Goal: Information Seeking & Learning: Learn about a topic

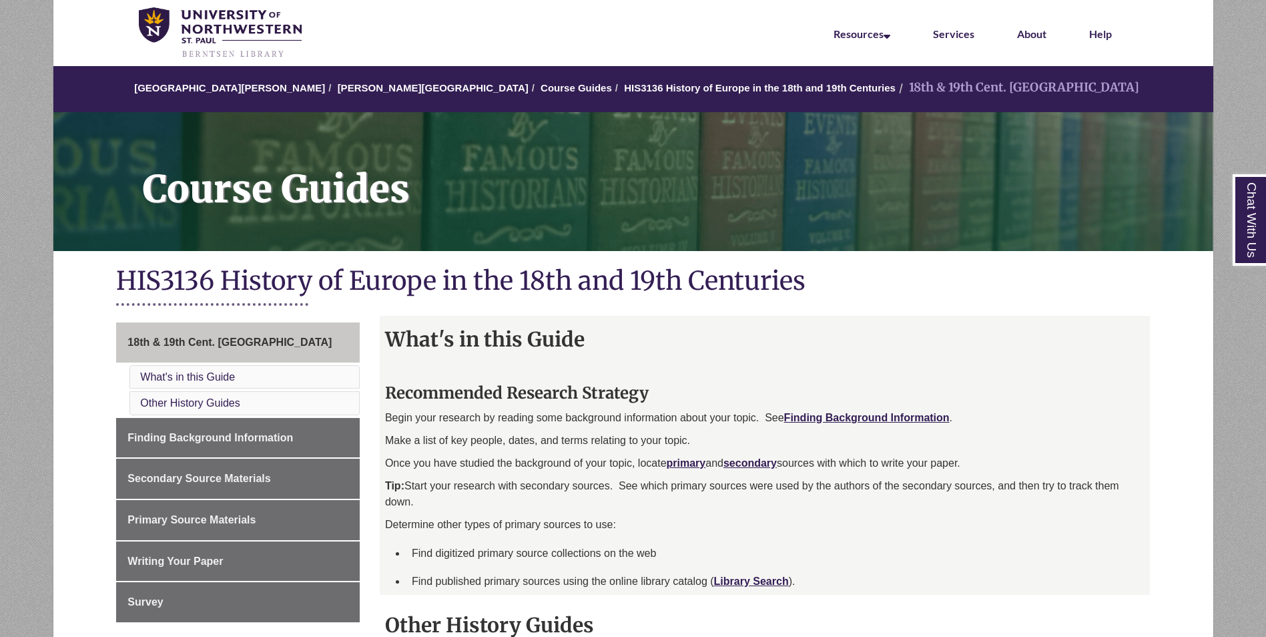
scroll to position [67, 0]
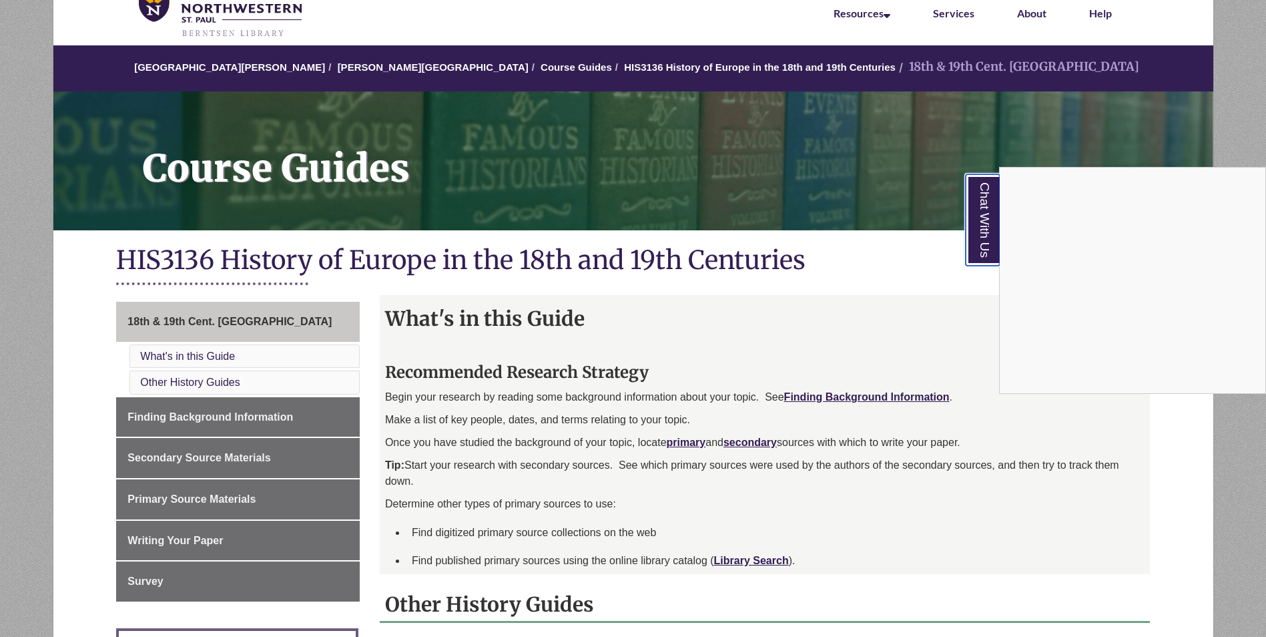
click at [992, 223] on link "Chat With Us" at bounding box center [983, 219] width 34 height 91
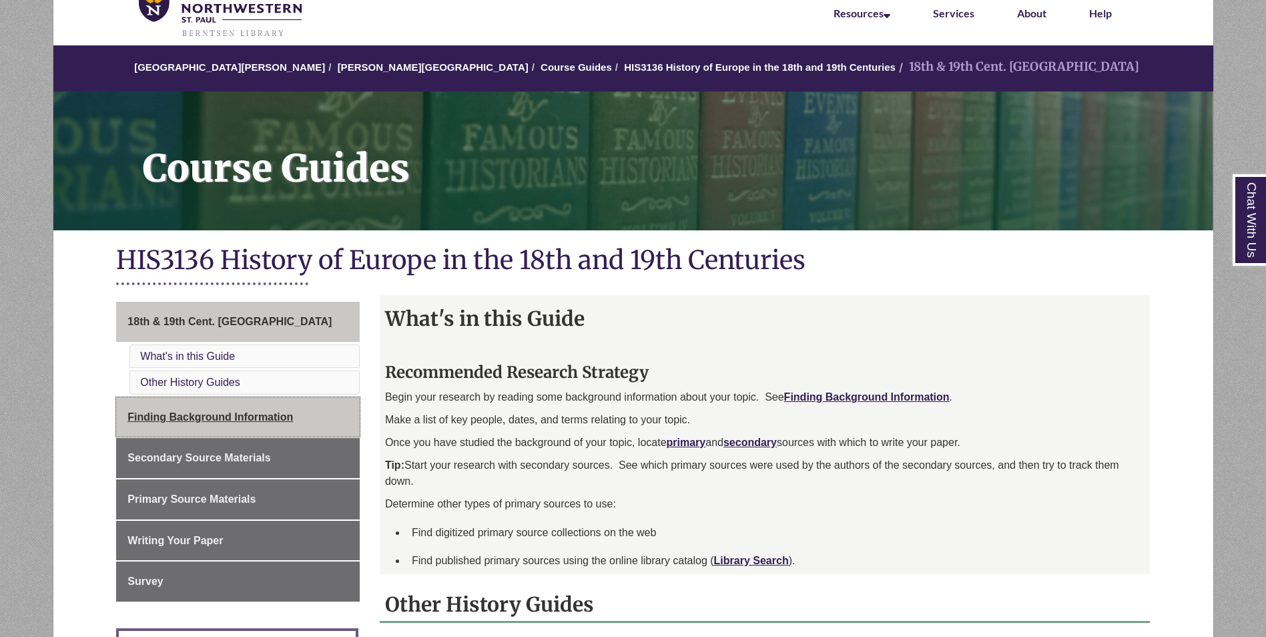
click at [274, 421] on span "Finding Background Information" at bounding box center [211, 416] width 166 height 11
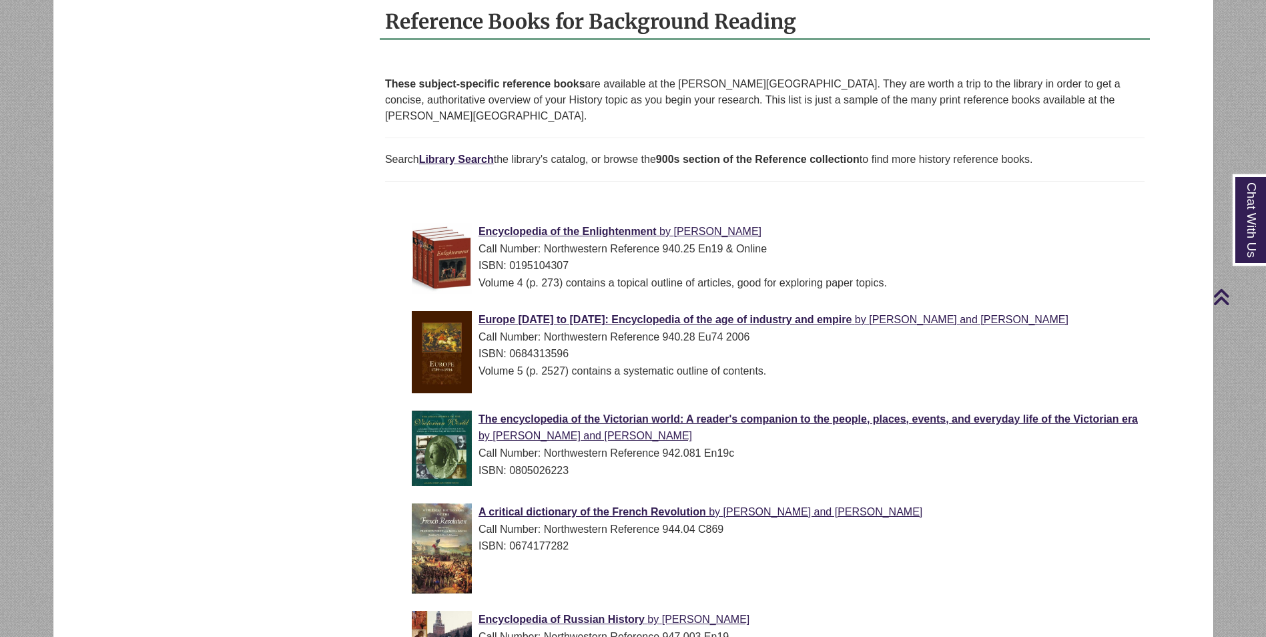
scroll to position [801, 0]
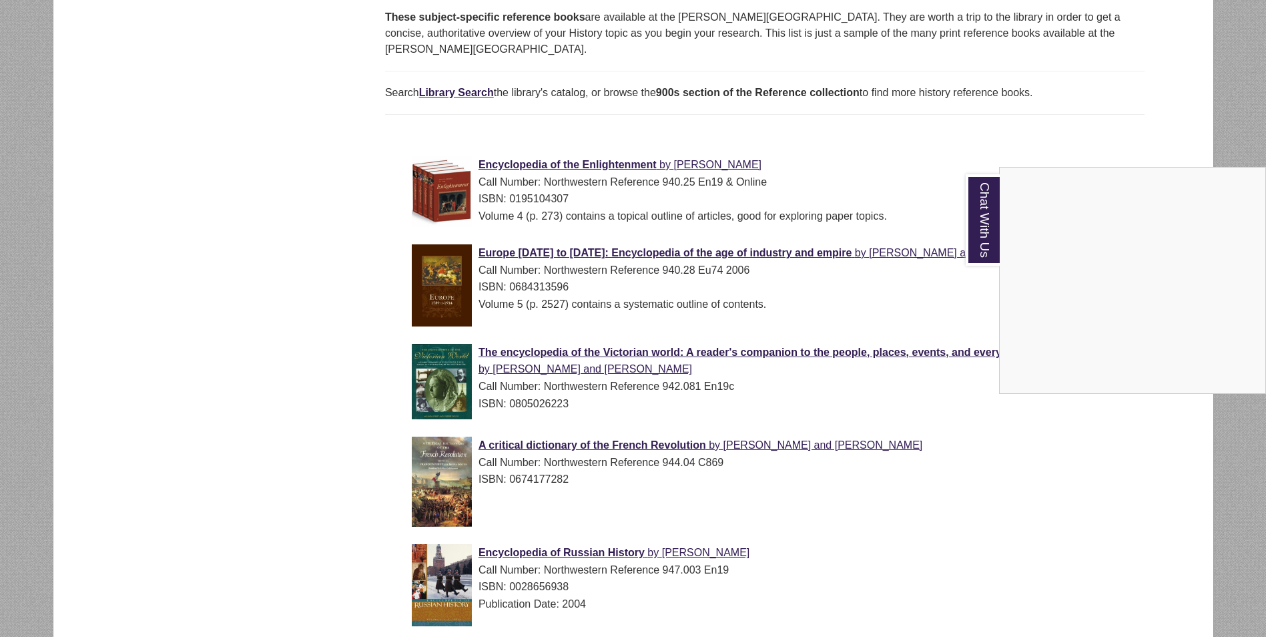
click at [164, 227] on div "Chat With Us" at bounding box center [633, 318] width 1266 height 637
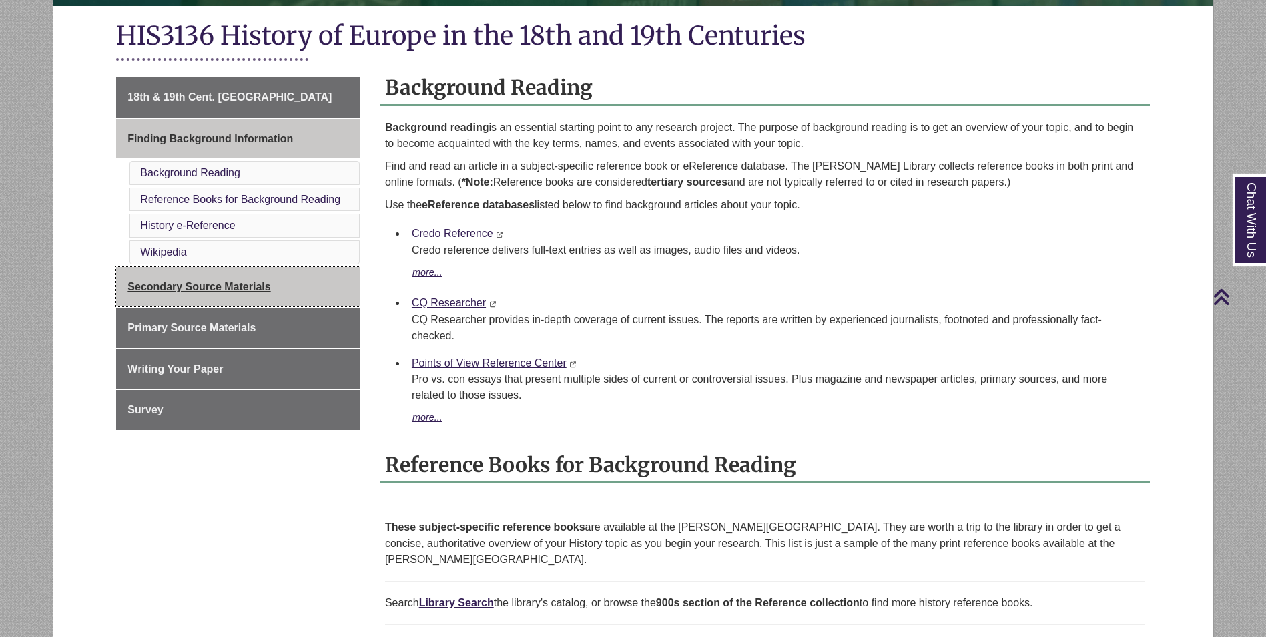
scroll to position [267, 0]
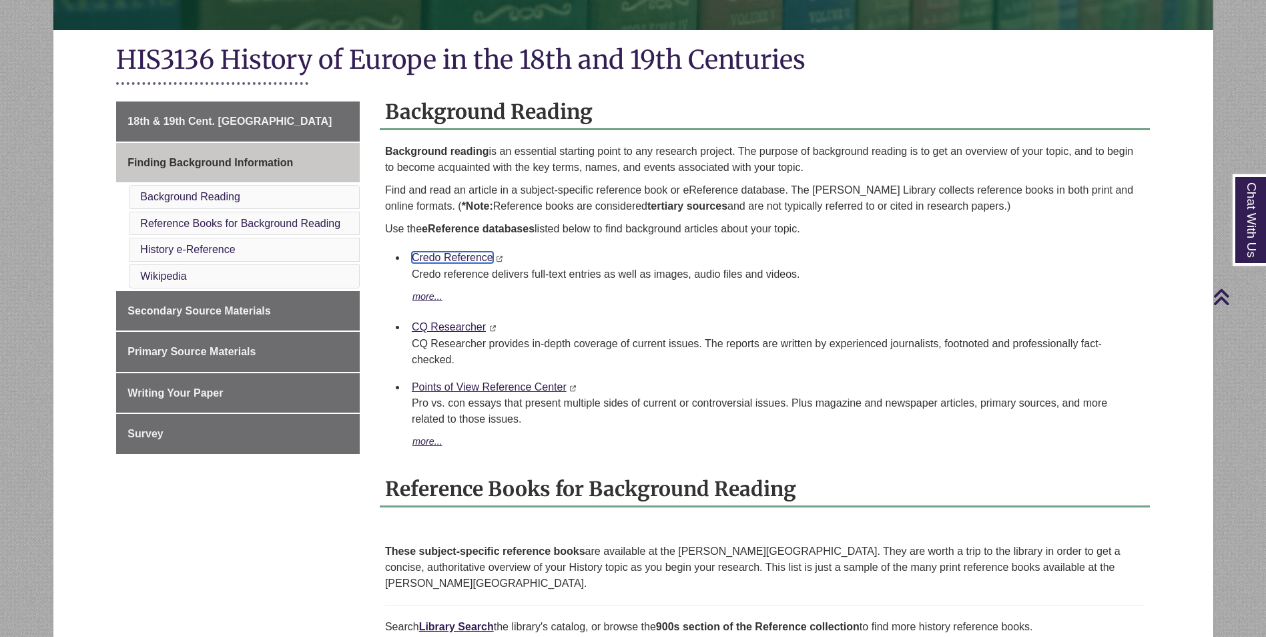
click at [473, 262] on link "Credo Reference" at bounding box center [452, 257] width 81 height 11
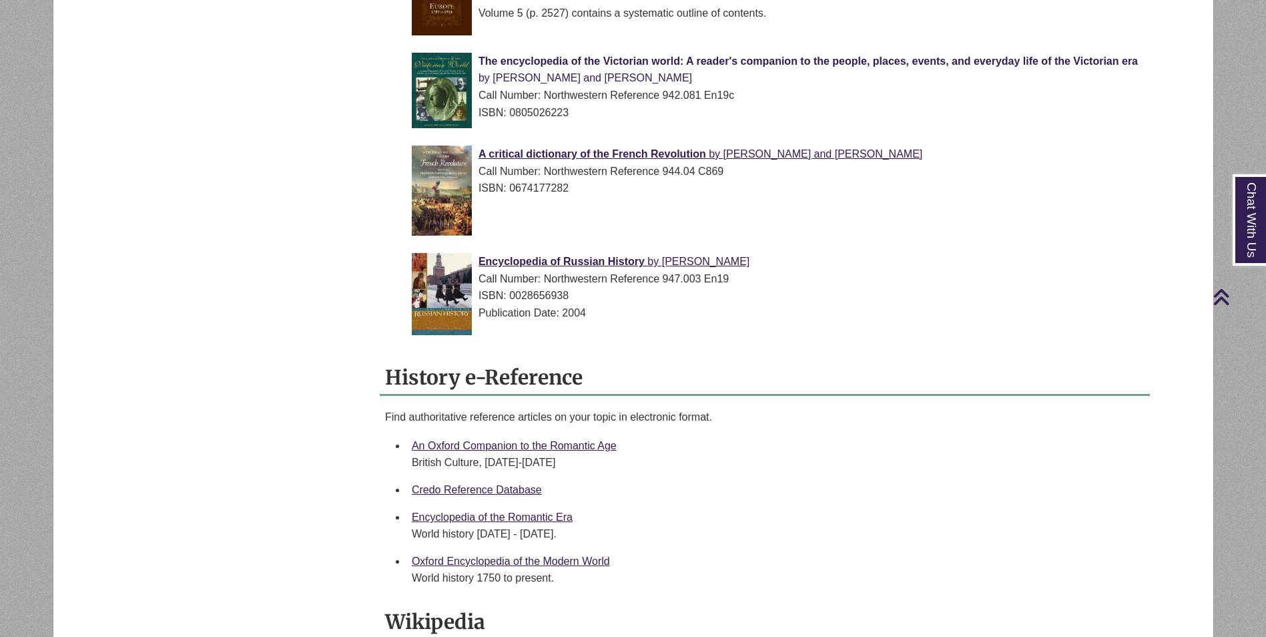
scroll to position [1068, 0]
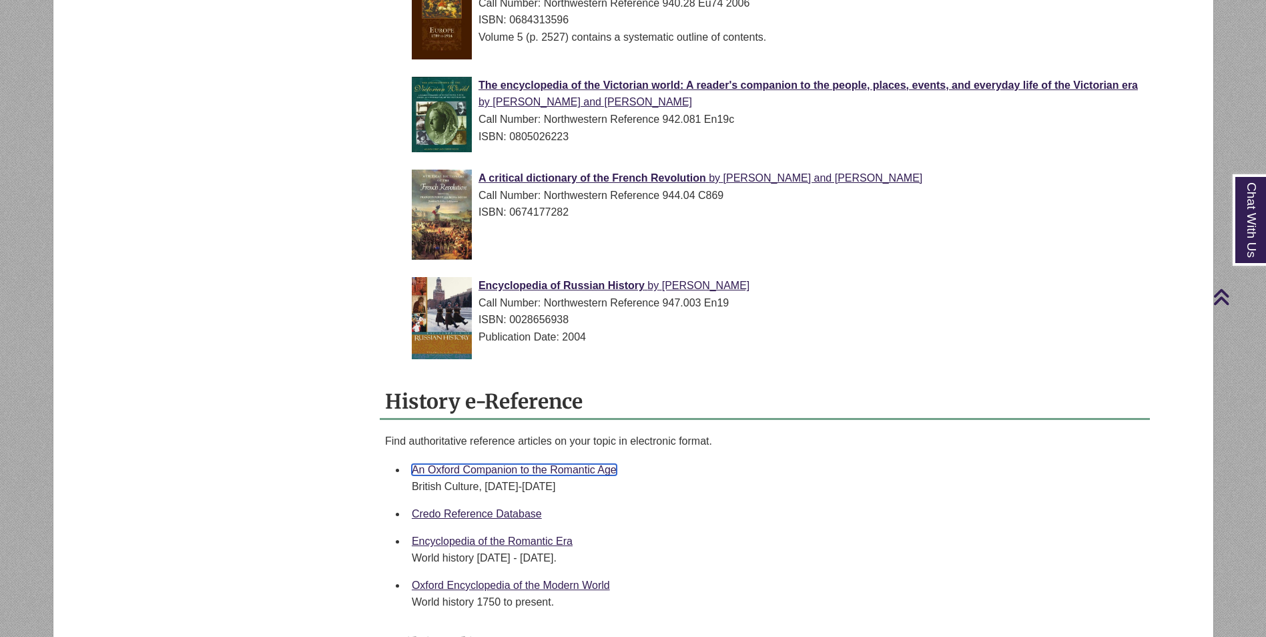
click at [548, 464] on link "An Oxford Companion to the Romantic Age" at bounding box center [514, 469] width 205 height 11
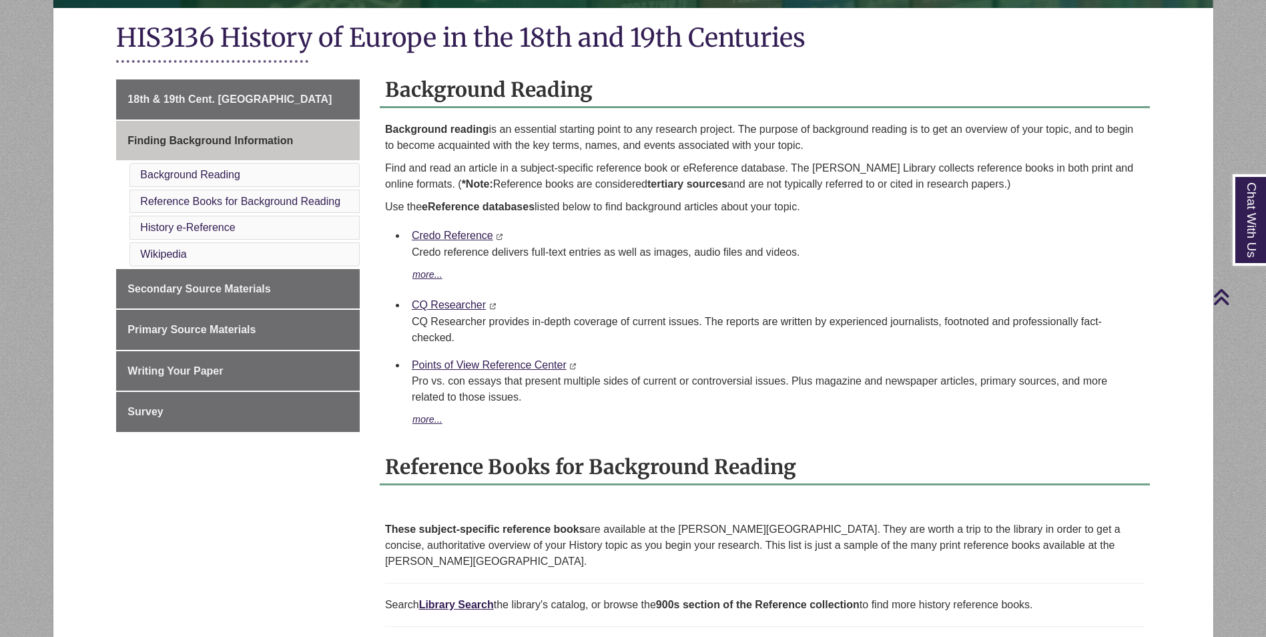
scroll to position [200, 0]
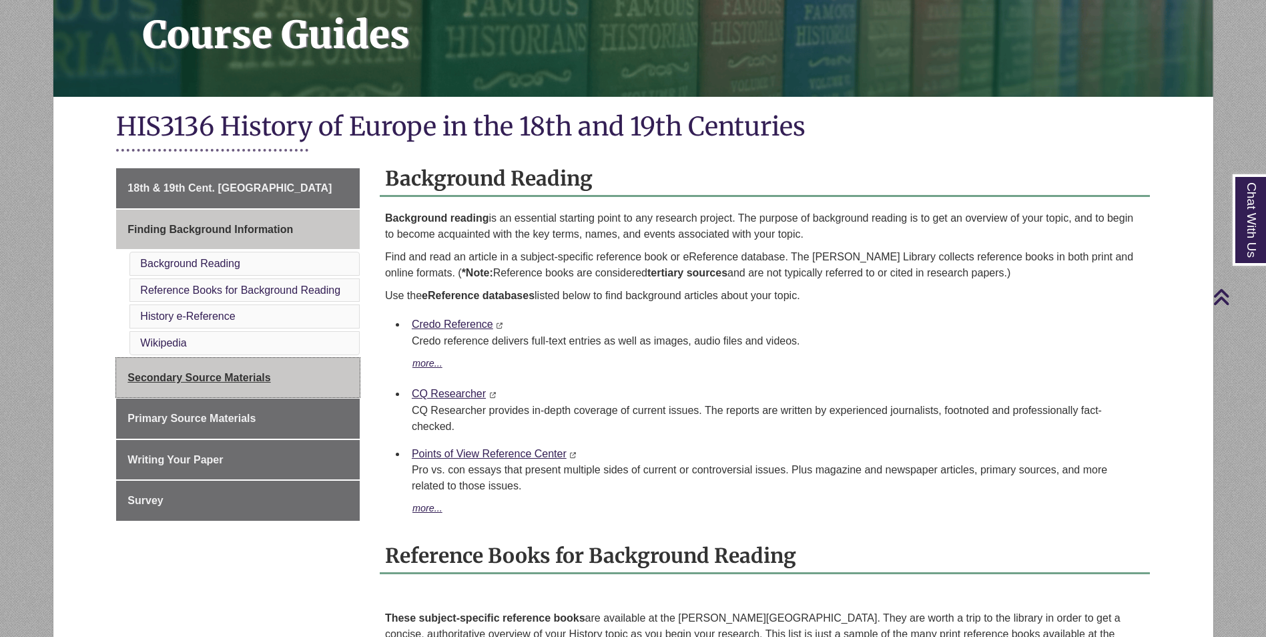
click at [270, 375] on span "Secondary Source Materials" at bounding box center [199, 377] width 143 height 11
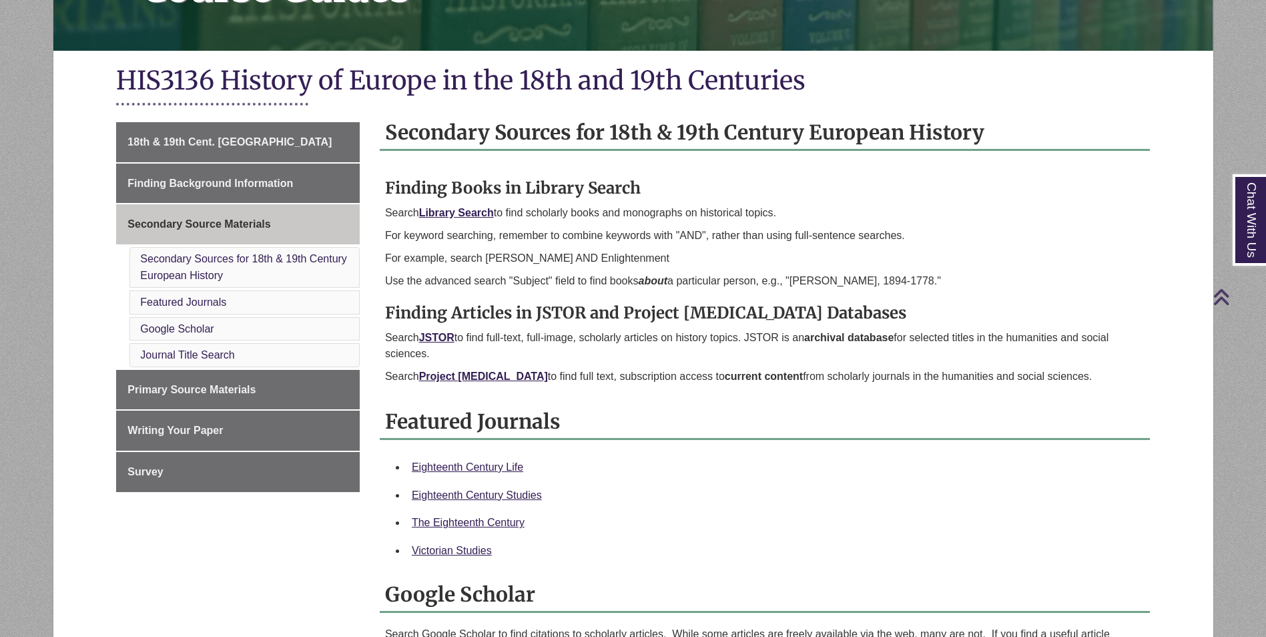
scroll to position [267, 0]
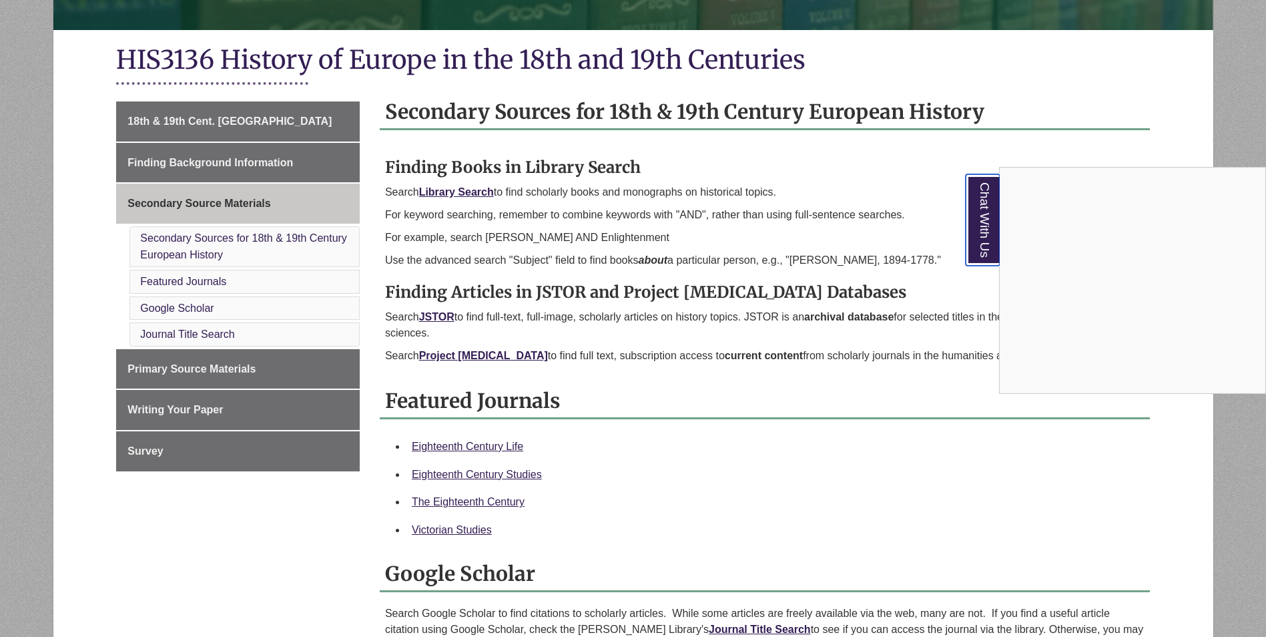
click at [979, 242] on link "Chat With Us" at bounding box center [983, 219] width 34 height 91
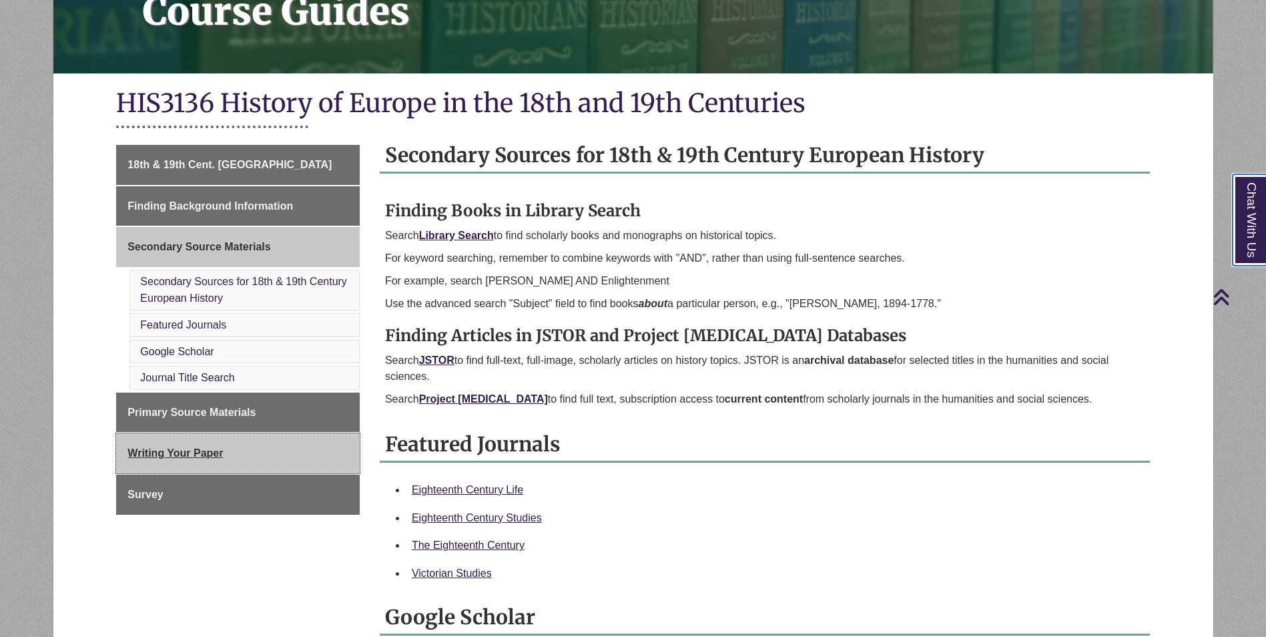
scroll to position [200, 0]
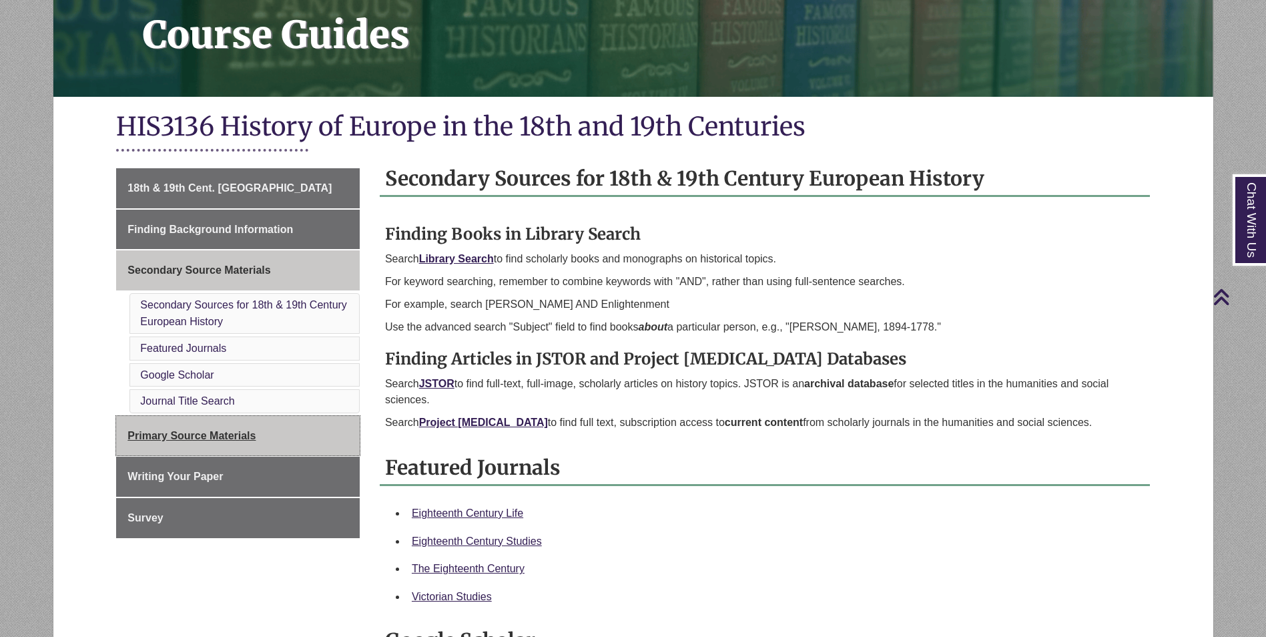
click at [202, 440] on span "Primary Source Materials" at bounding box center [192, 435] width 128 height 11
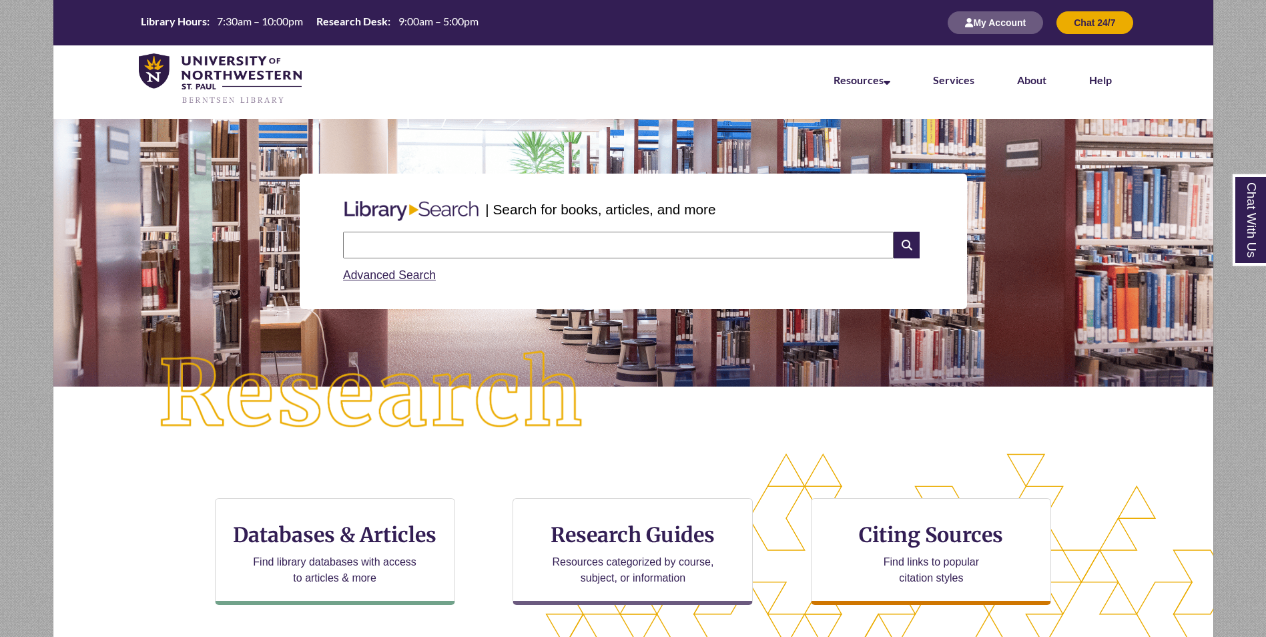
click at [464, 255] on input "text" at bounding box center [618, 245] width 551 height 27
type input "********"
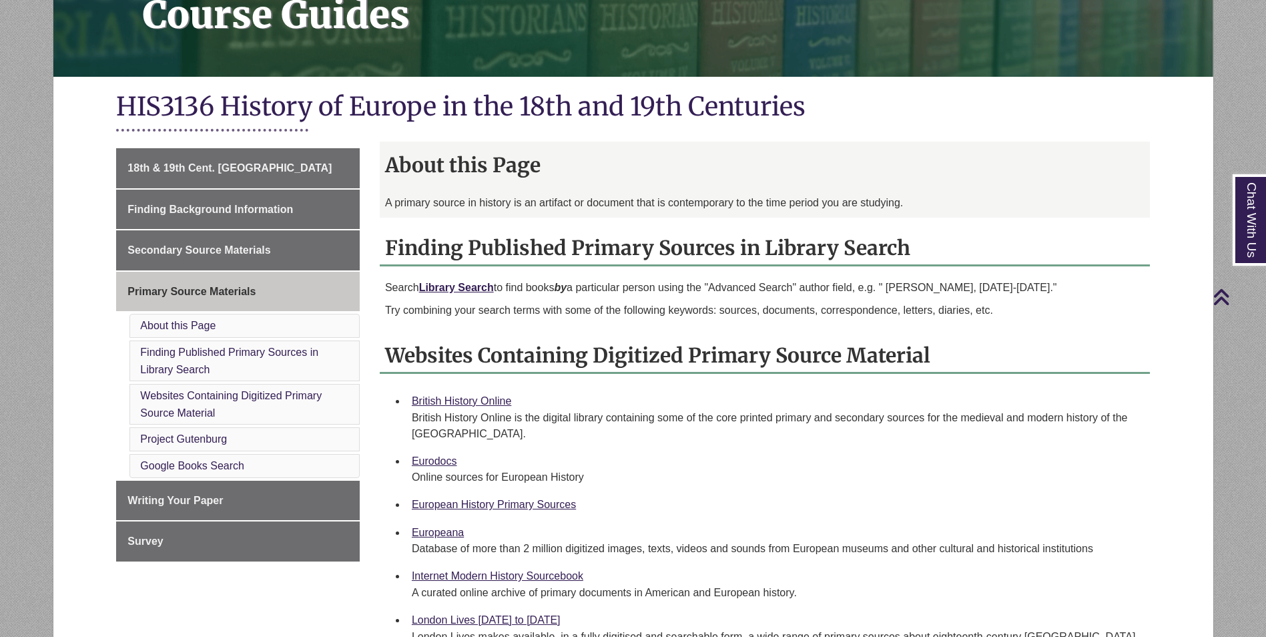
scroll to position [200, 0]
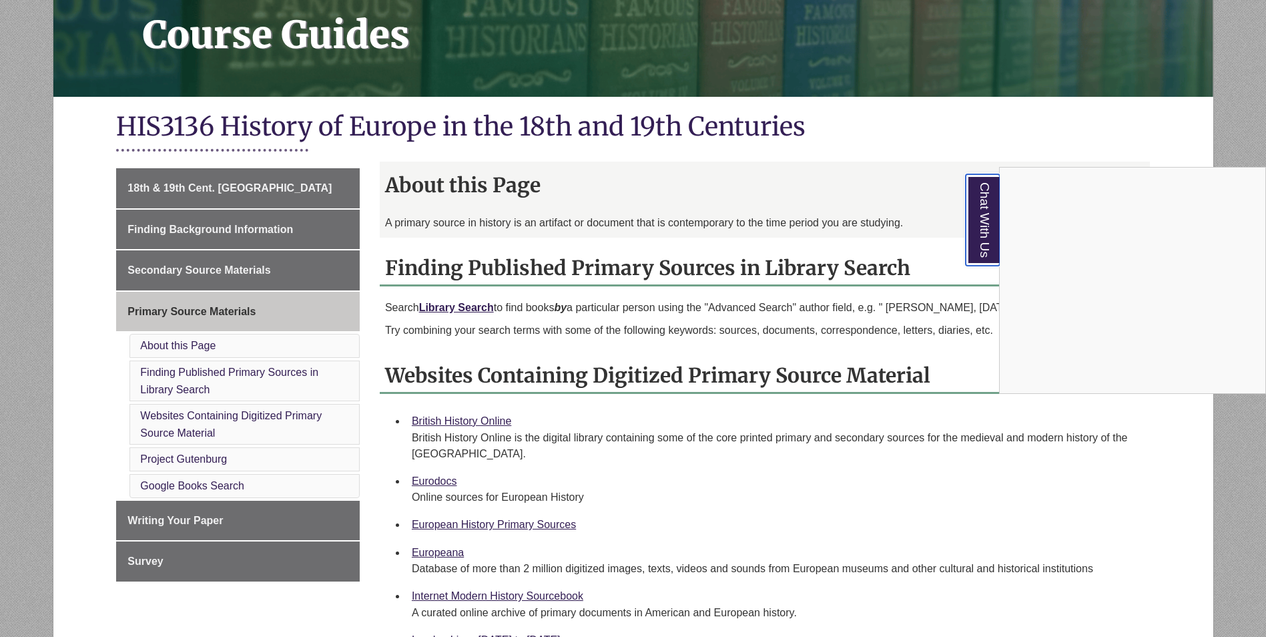
click at [978, 222] on link "Chat With Us" at bounding box center [983, 219] width 34 height 91
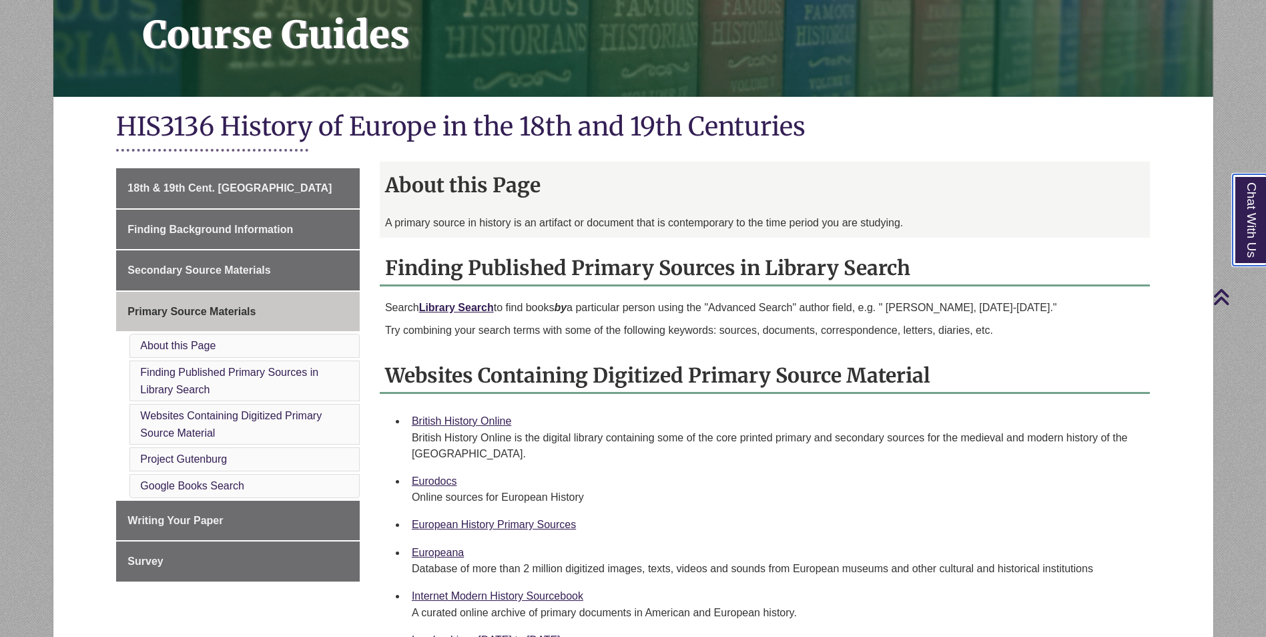
scroll to position [267, 0]
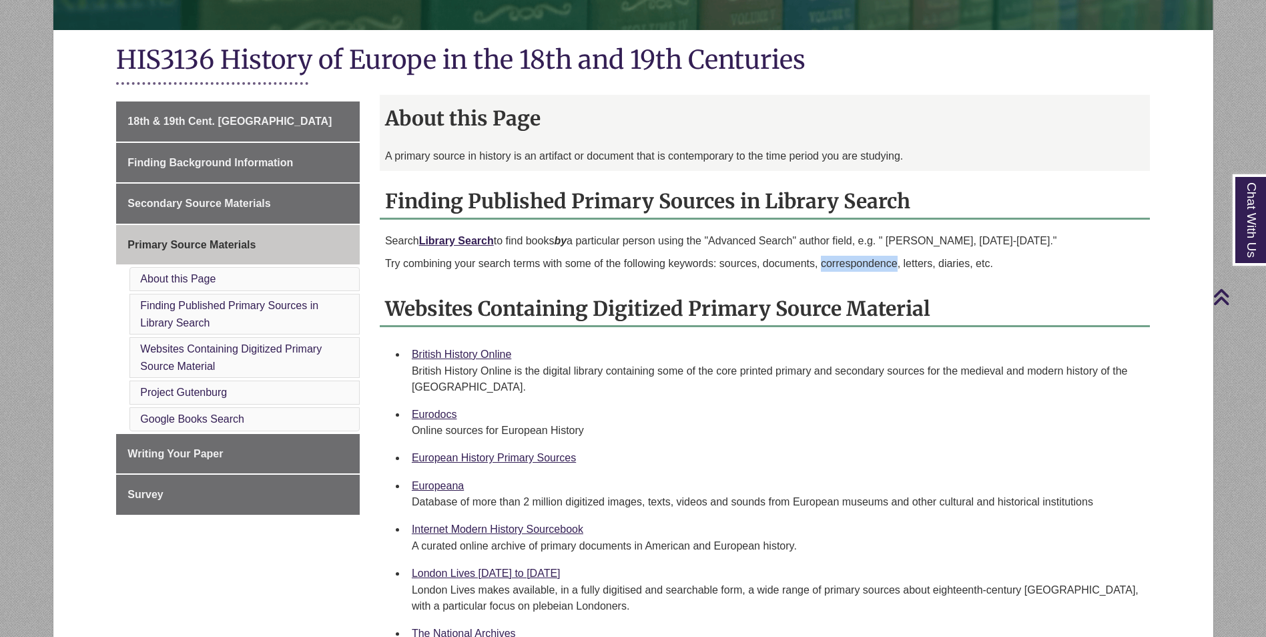
drag, startPoint x: 829, startPoint y: 266, endPoint x: 897, endPoint y: 270, distance: 68.3
click at [897, 270] on p "Try combining your search terms with some of the following keywords: sources, d…" at bounding box center [765, 264] width 760 height 16
drag, startPoint x: 897, startPoint y: 270, endPoint x: 915, endPoint y: 271, distance: 18.0
click at [915, 271] on p "Try combining your search terms with some of the following keywords: sources, d…" at bounding box center [765, 264] width 760 height 16
drag, startPoint x: 722, startPoint y: 263, endPoint x: 805, endPoint y: 270, distance: 83.1
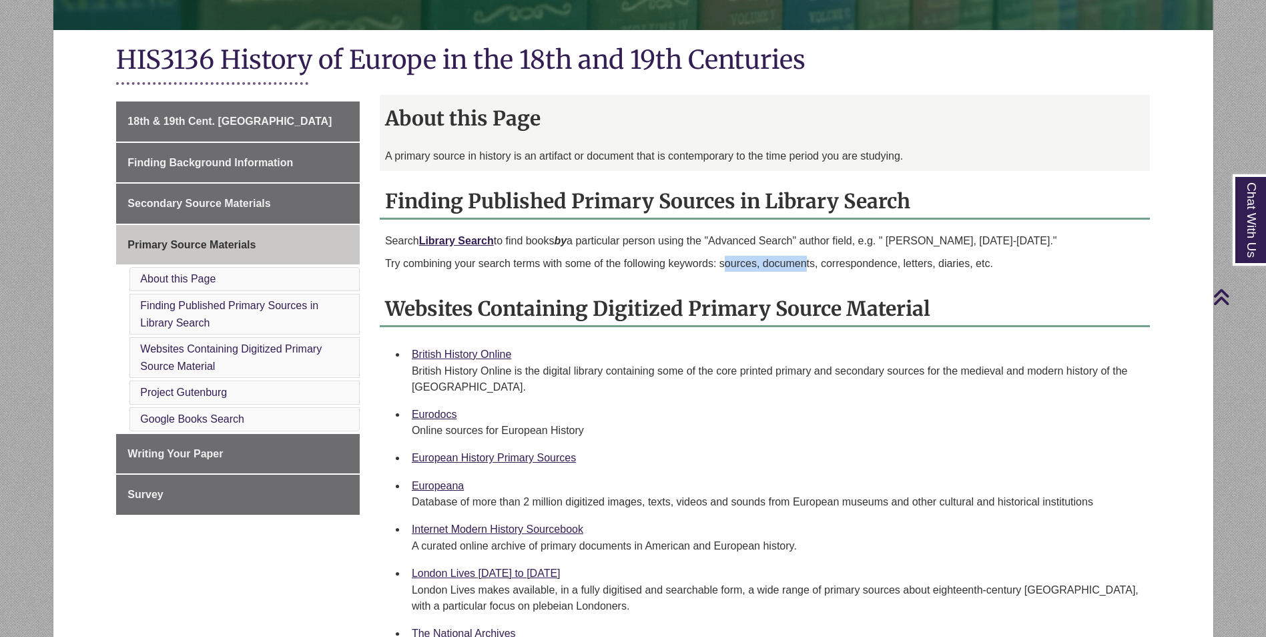
click at [805, 270] on p "Try combining your search terms with some of the following keywords: sources, d…" at bounding box center [765, 264] width 760 height 16
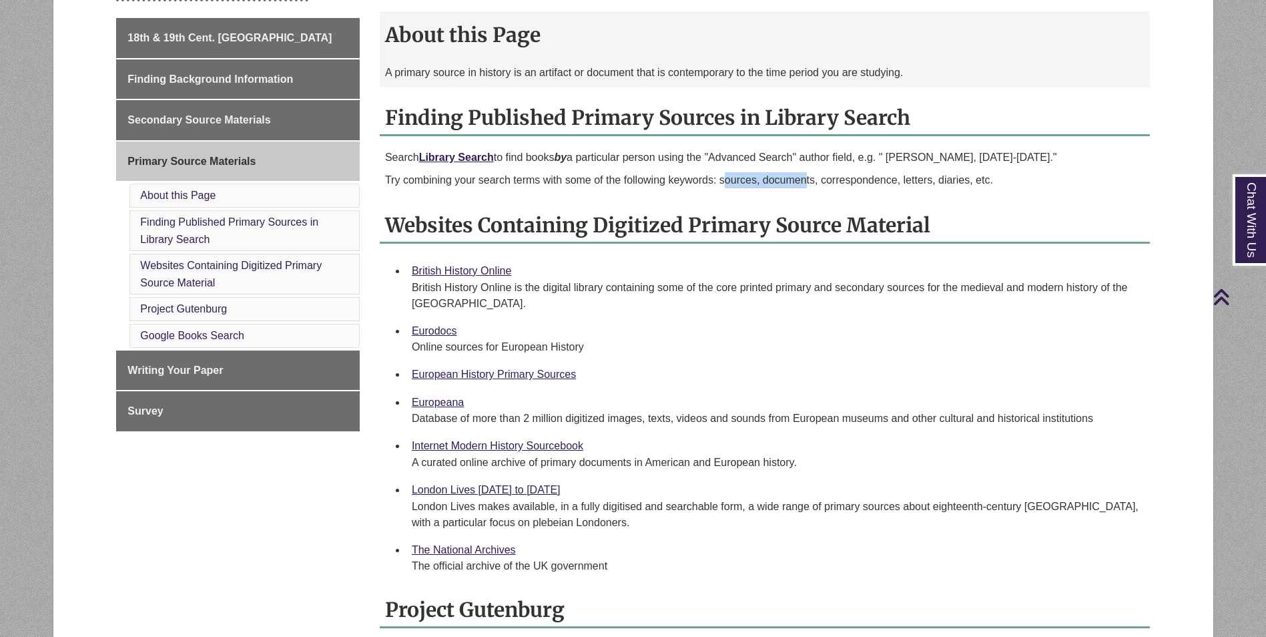
scroll to position [401, 0]
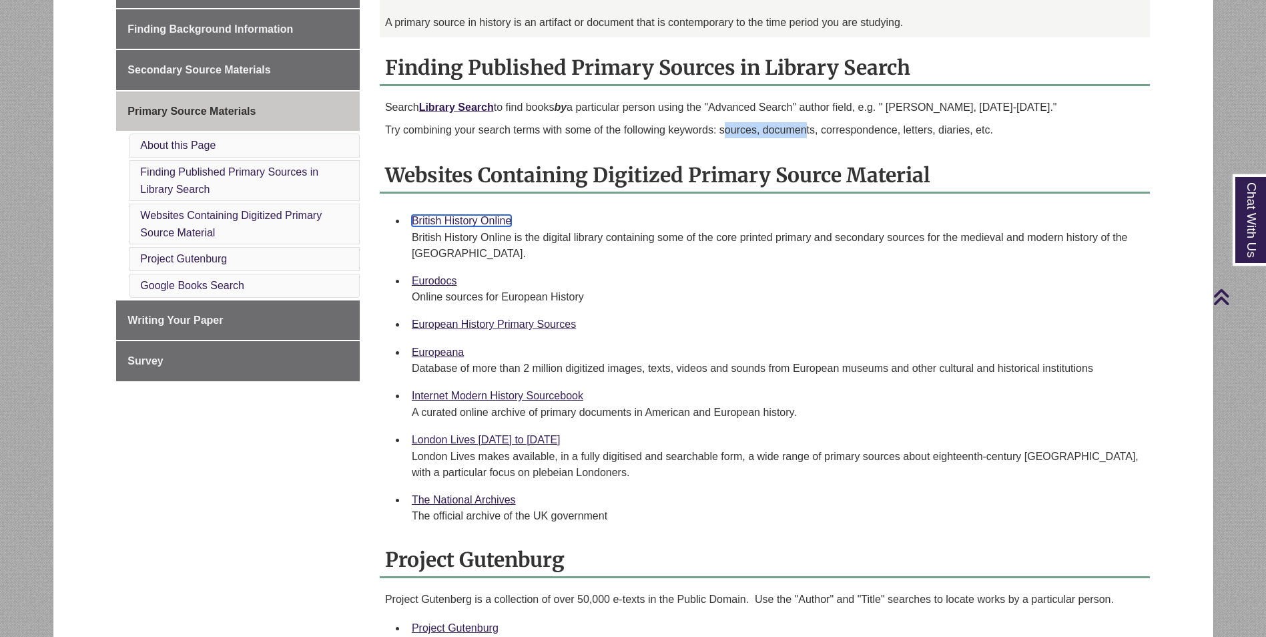
click at [507, 224] on link "British History Online" at bounding box center [461, 220] width 99 height 11
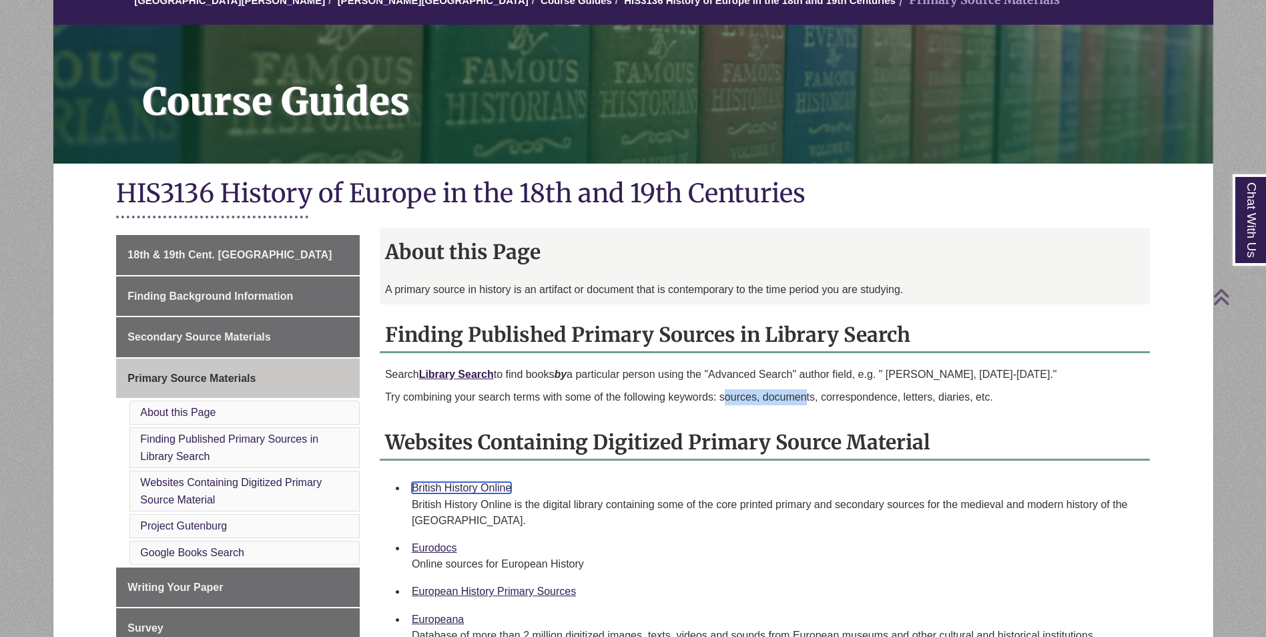
scroll to position [0, 0]
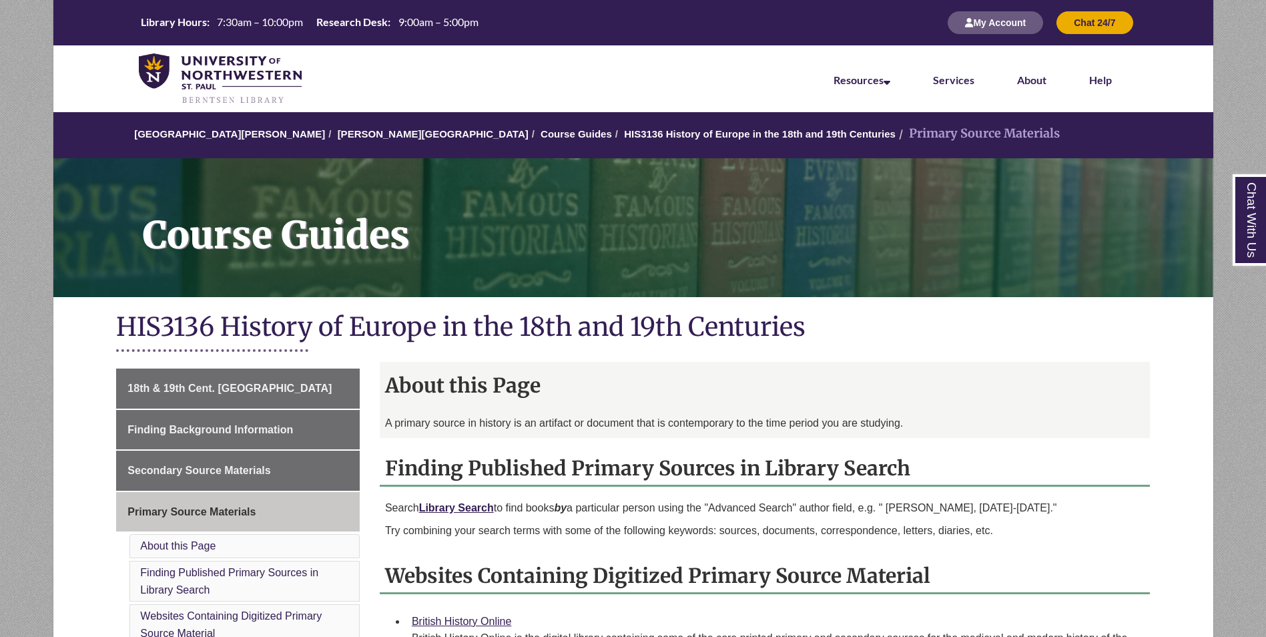
click at [1130, 397] on h2 "About this Page" at bounding box center [765, 384] width 770 height 33
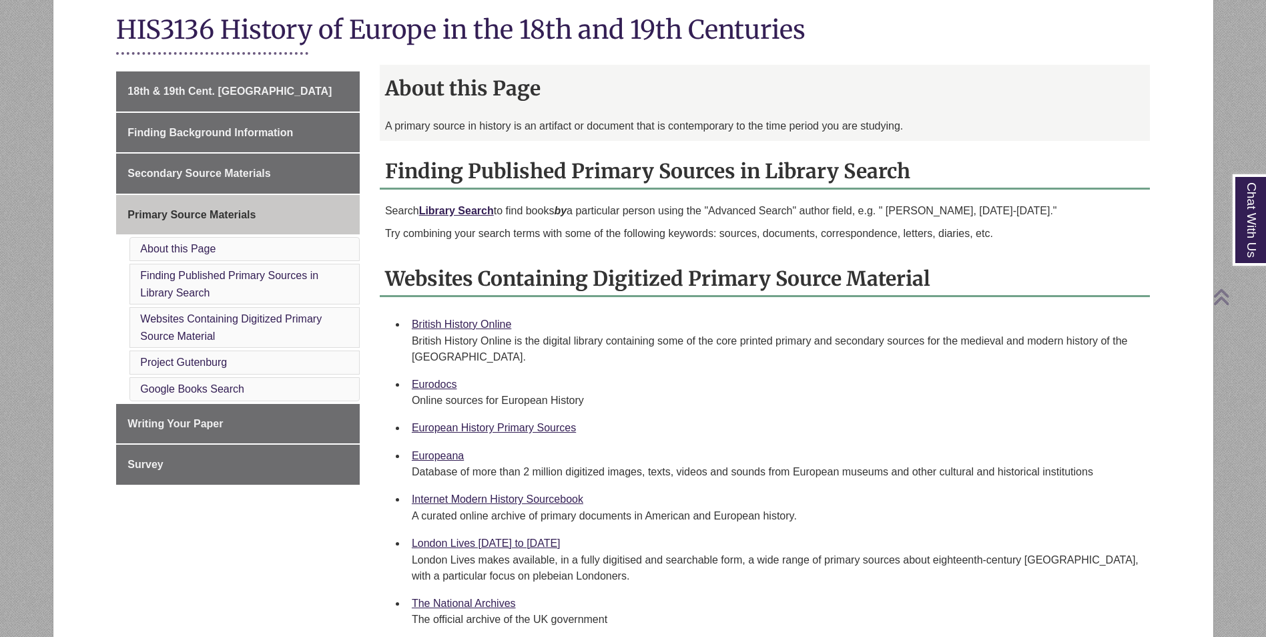
scroll to position [401, 0]
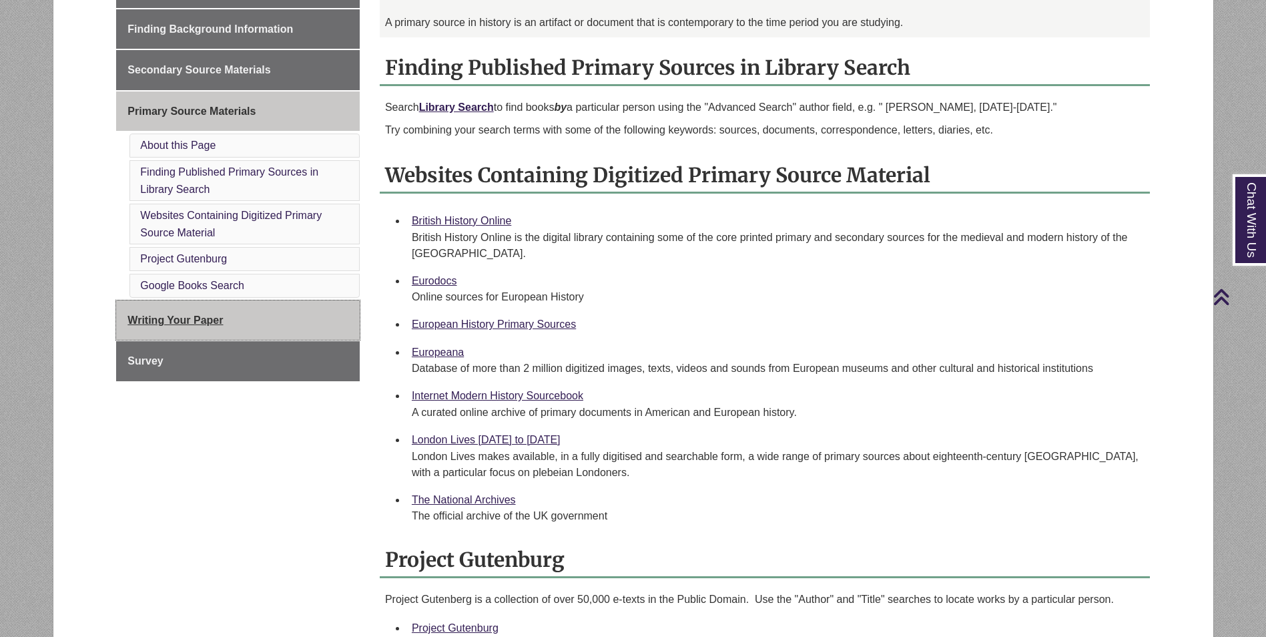
click at [230, 325] on link "Writing Your Paper" at bounding box center [238, 320] width 244 height 40
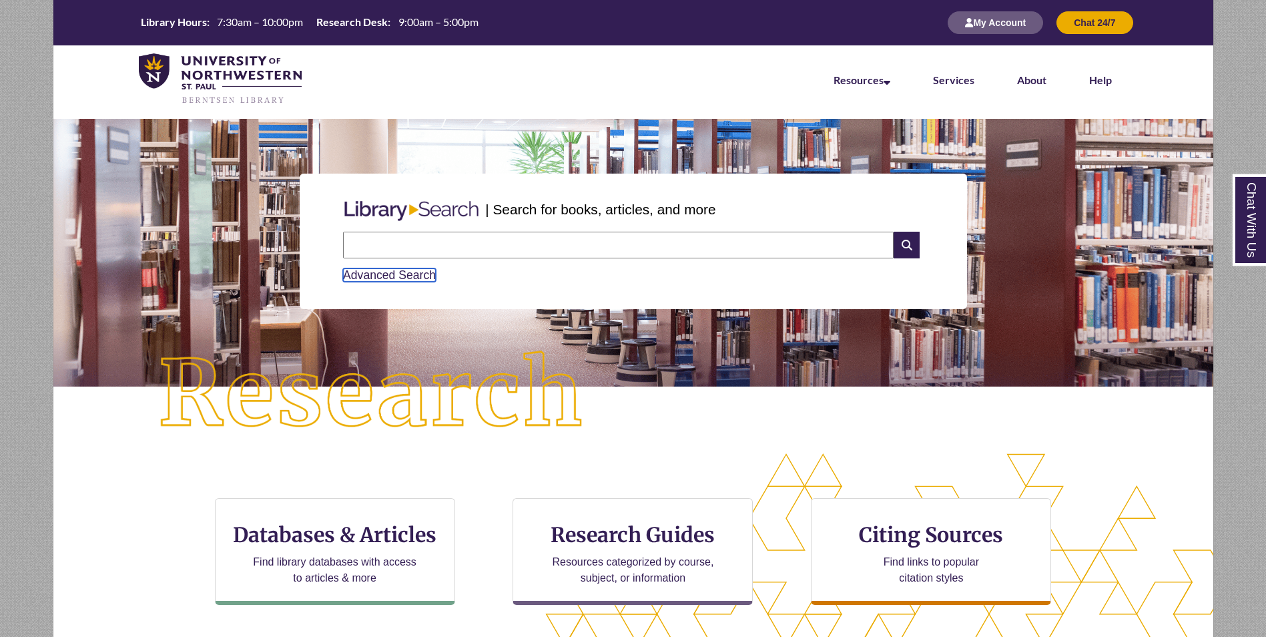
click at [413, 275] on link "Advanced Search" at bounding box center [389, 274] width 93 height 13
click at [429, 250] on input "text" at bounding box center [618, 245] width 551 height 27
type input "**********"
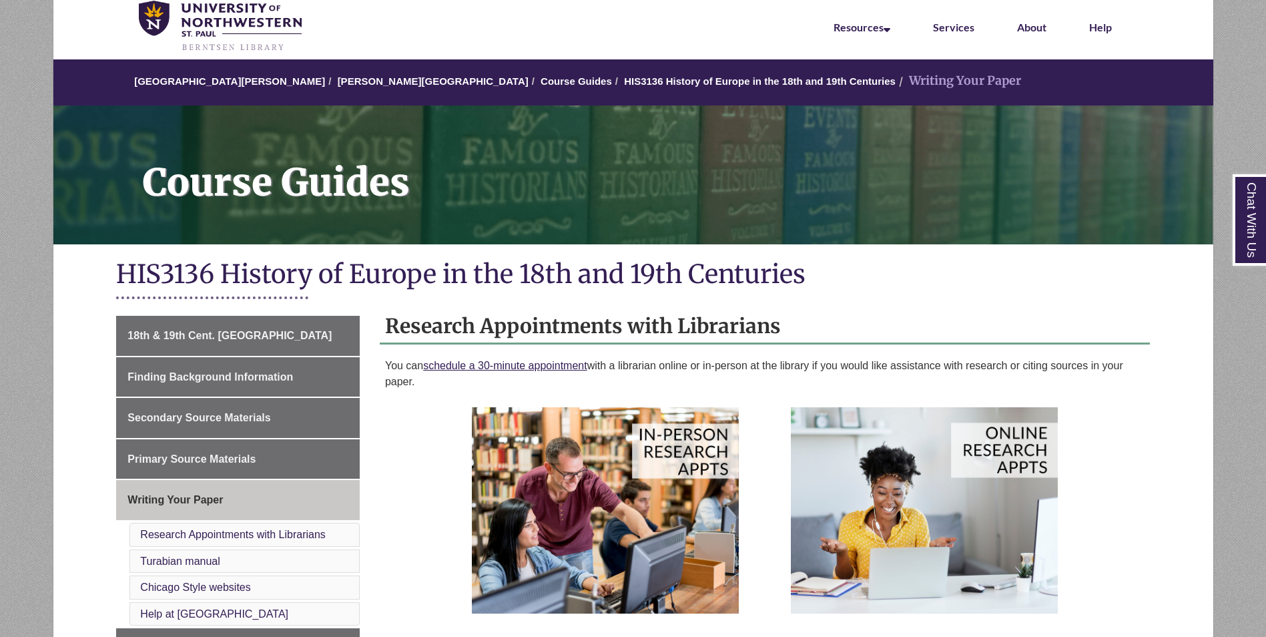
scroll to position [134, 0]
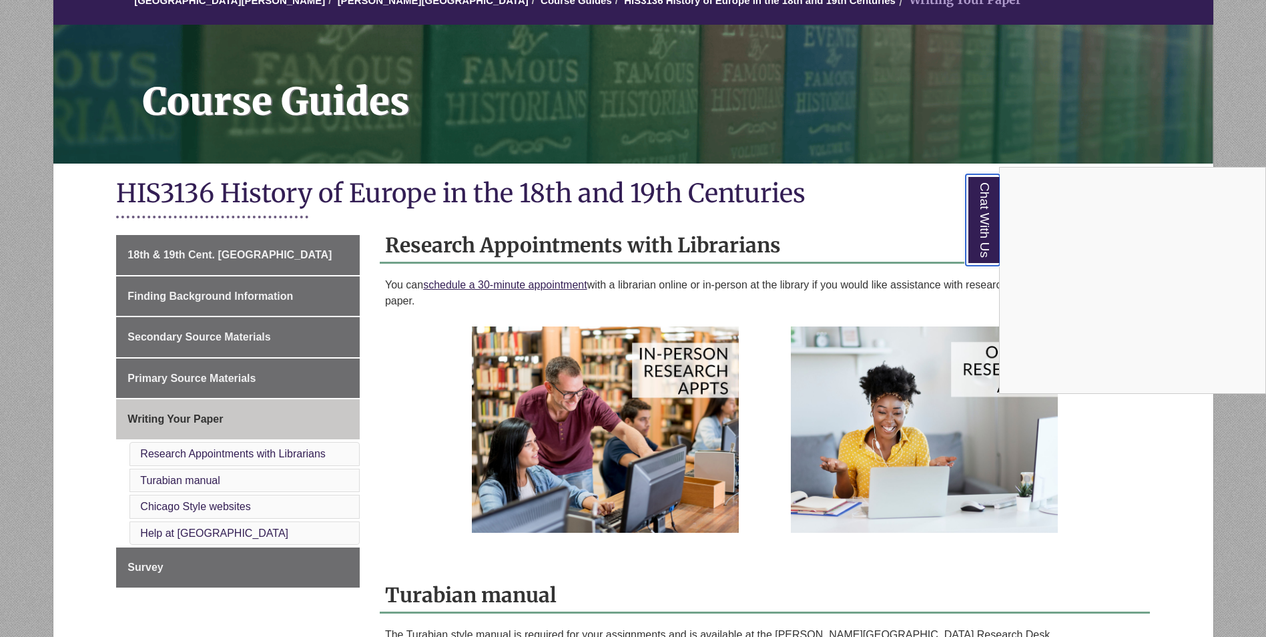
click at [984, 233] on link "Chat With Us" at bounding box center [983, 219] width 34 height 91
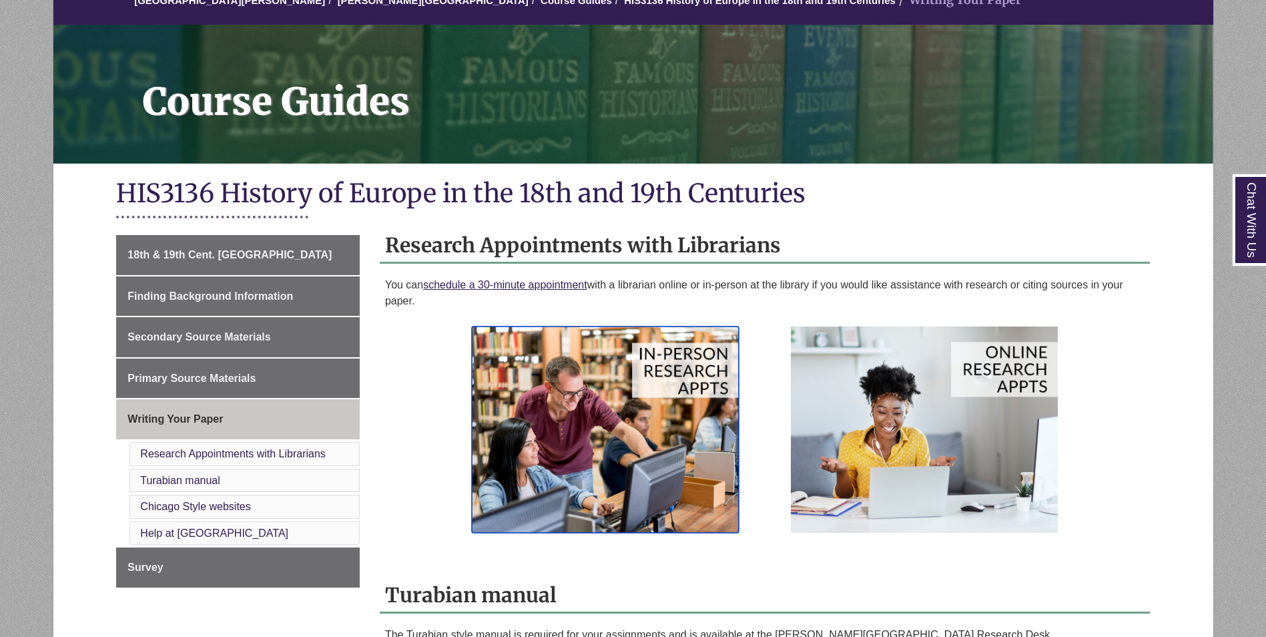
click at [654, 419] on img at bounding box center [605, 429] width 267 height 206
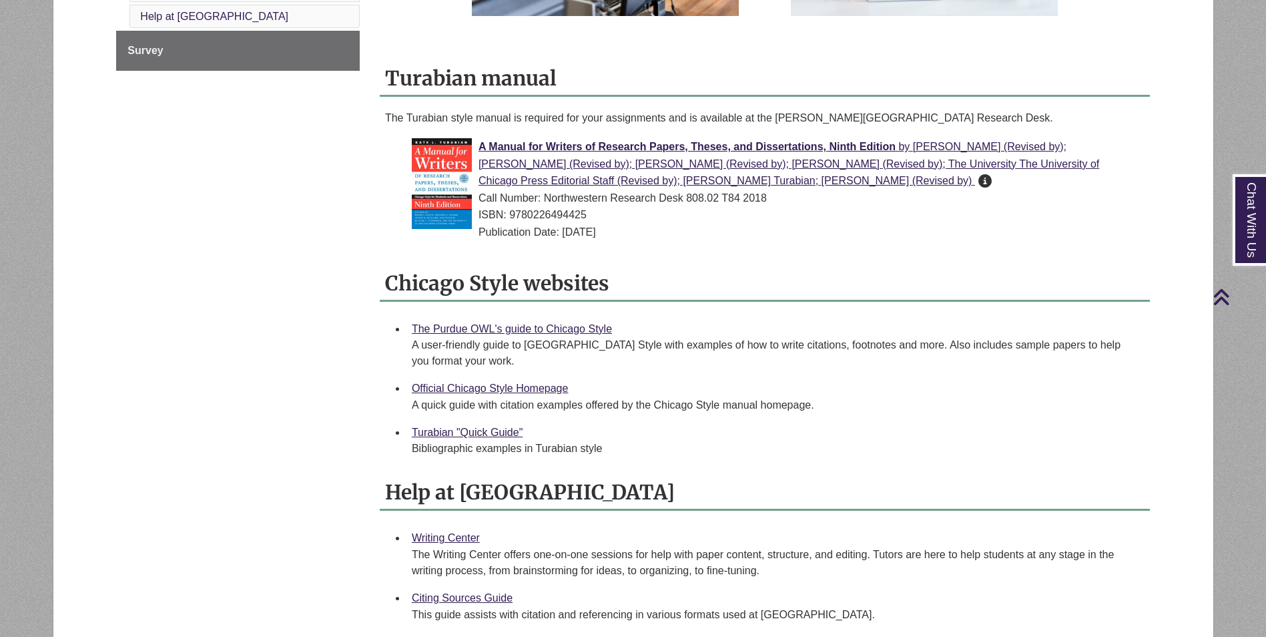
scroll to position [734, 0]
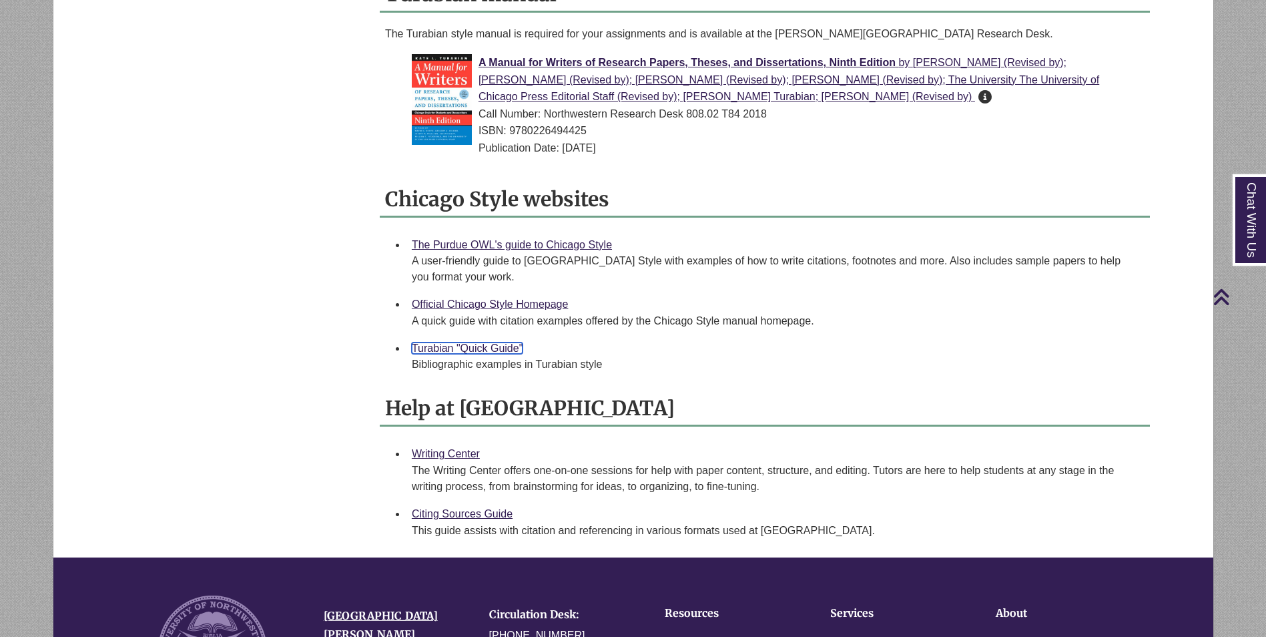
click at [463, 349] on link "Turabian "Quick Guide"" at bounding box center [467, 347] width 111 height 11
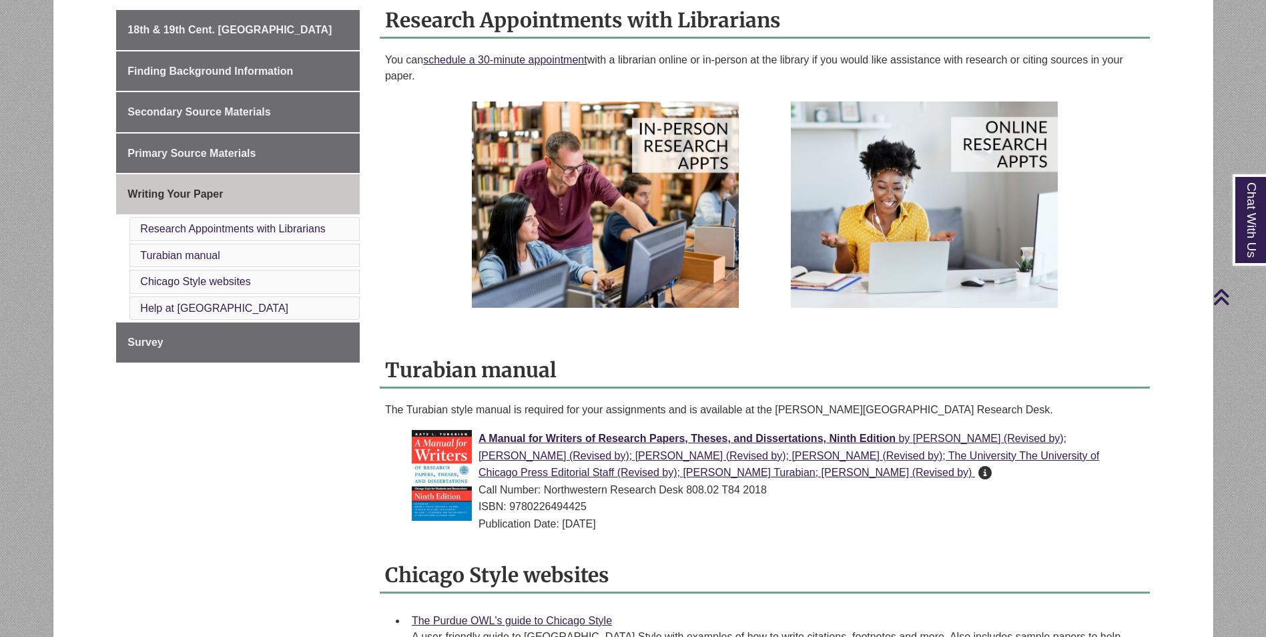
scroll to position [334, 0]
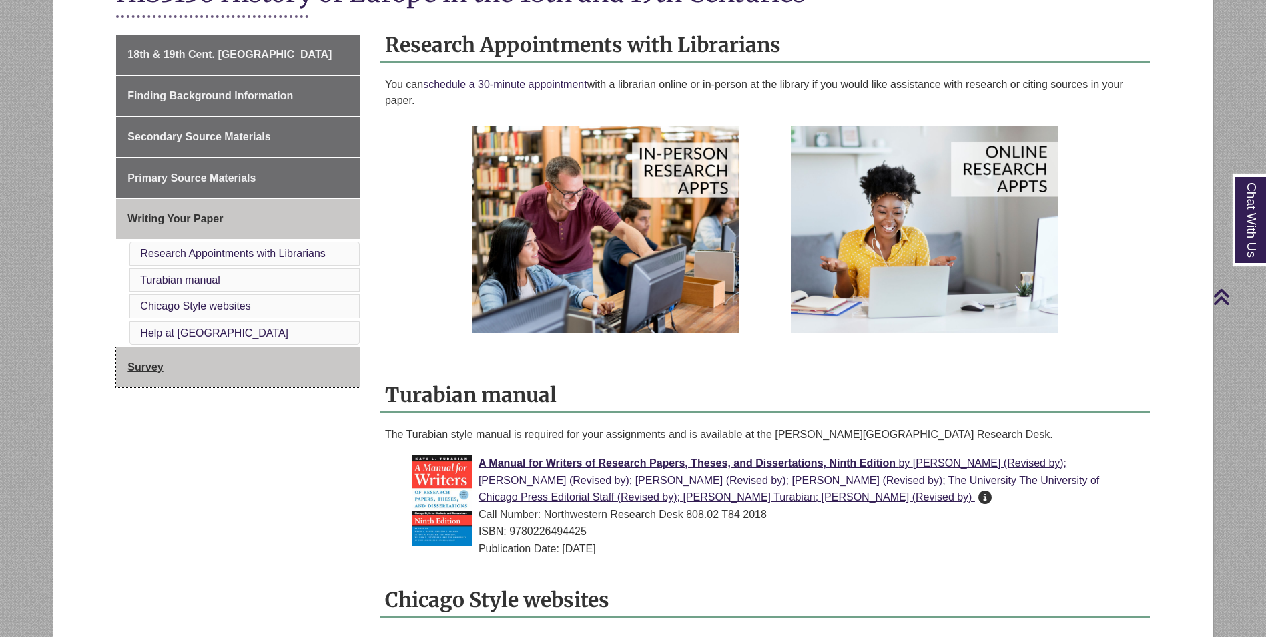
click at [266, 374] on link "Survey" at bounding box center [238, 367] width 244 height 40
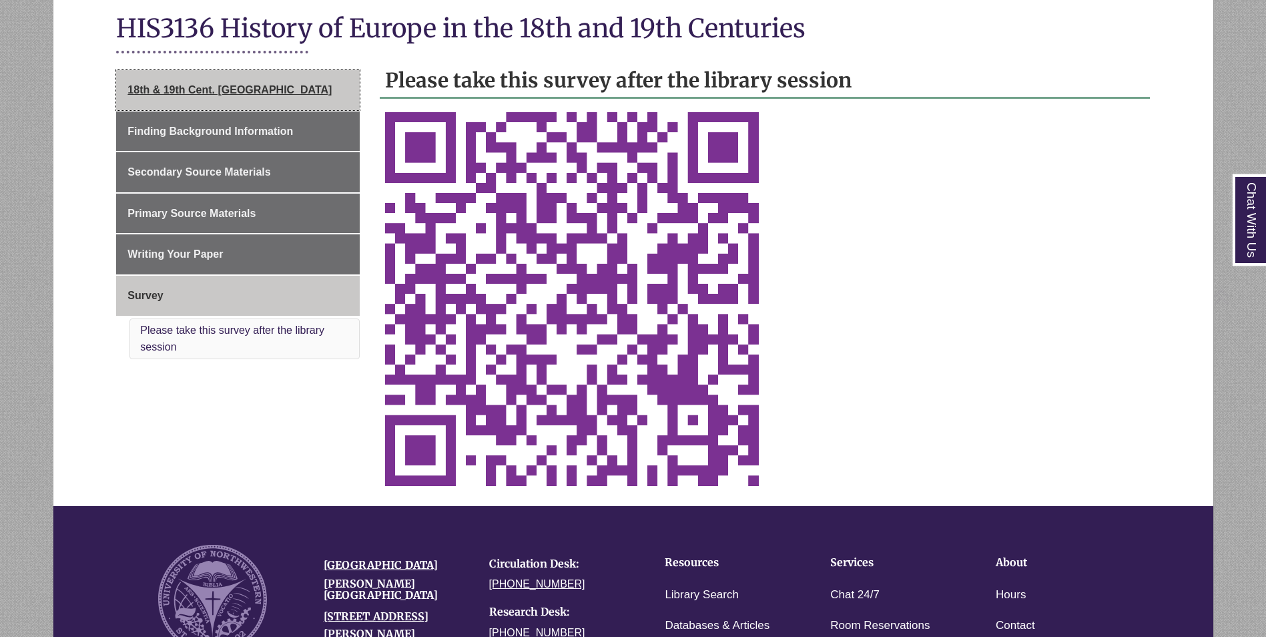
scroll to position [334, 0]
